Goal: Information Seeking & Learning: Understand process/instructions

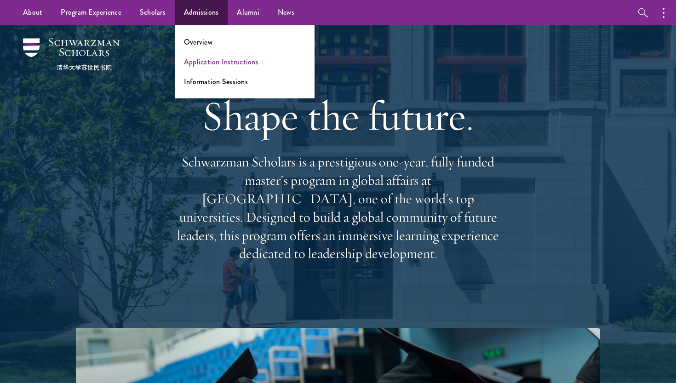
click at [211, 62] on link "Application Instructions" at bounding box center [221, 62] width 75 height 11
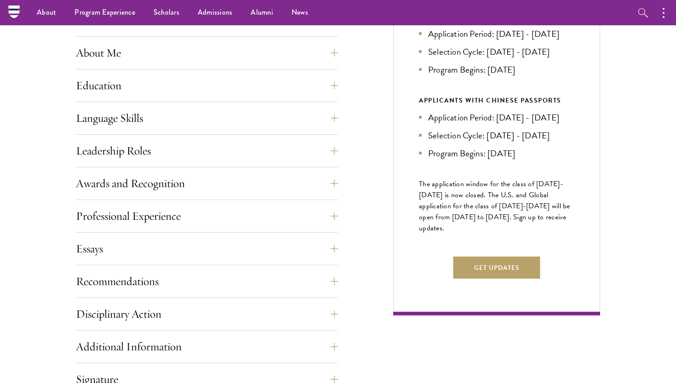
scroll to position [415, 0]
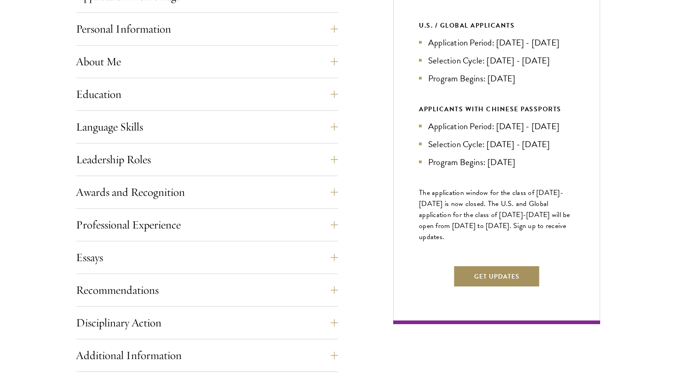
click at [508, 288] on button "Get Updates" at bounding box center [497, 276] width 87 height 22
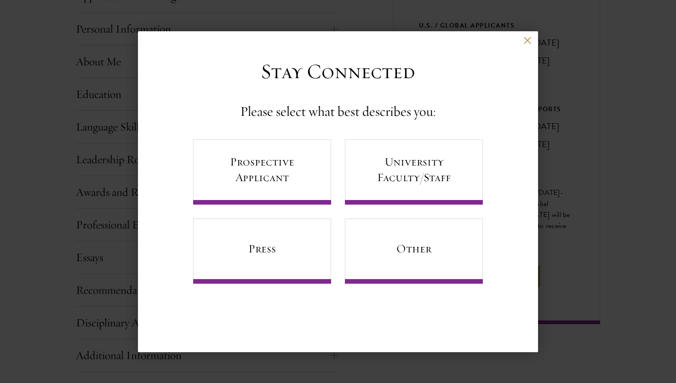
click at [527, 35] on div "Back Stay Connected Please select what best describes you: Prospective Applican…" at bounding box center [338, 191] width 400 height 321
click at [525, 42] on button at bounding box center [528, 41] width 8 height 8
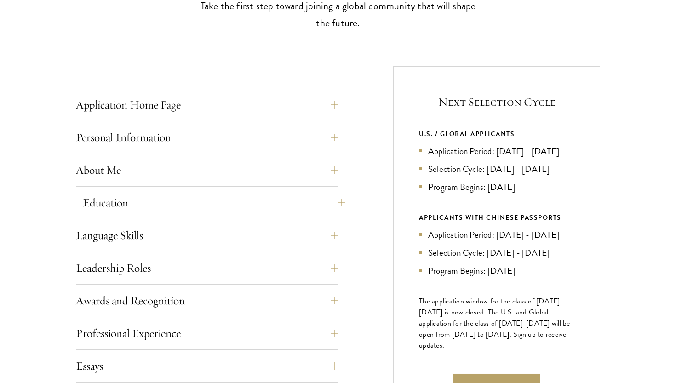
scroll to position [307, 0]
click at [220, 137] on button "Personal Information" at bounding box center [214, 137] width 262 height 22
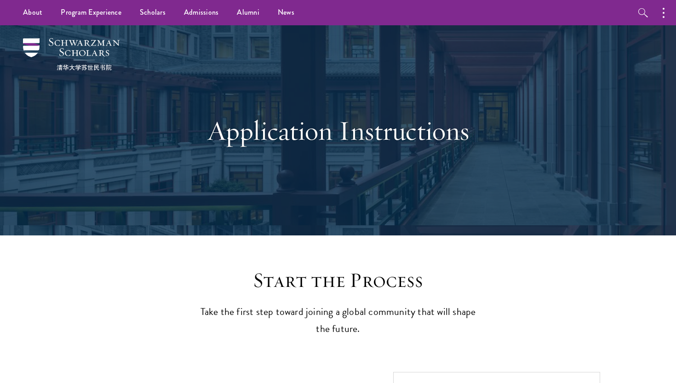
scroll to position [0, 0]
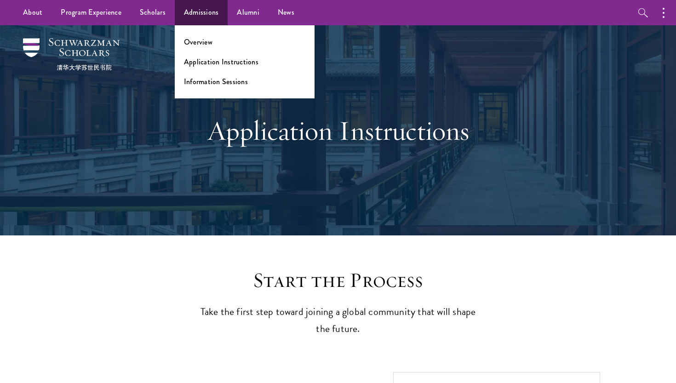
click at [175, 11] on link "Admissions" at bounding box center [201, 12] width 53 height 25
